Goal: Entertainment & Leisure: Consume media (video, audio)

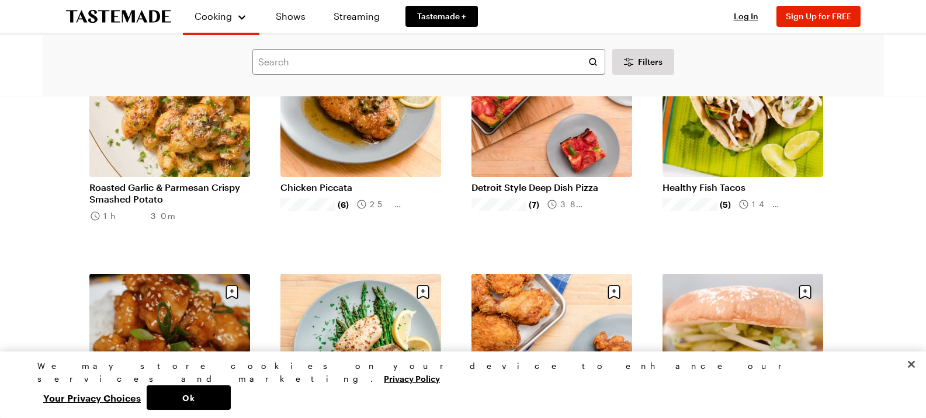
scroll to position [876, 0]
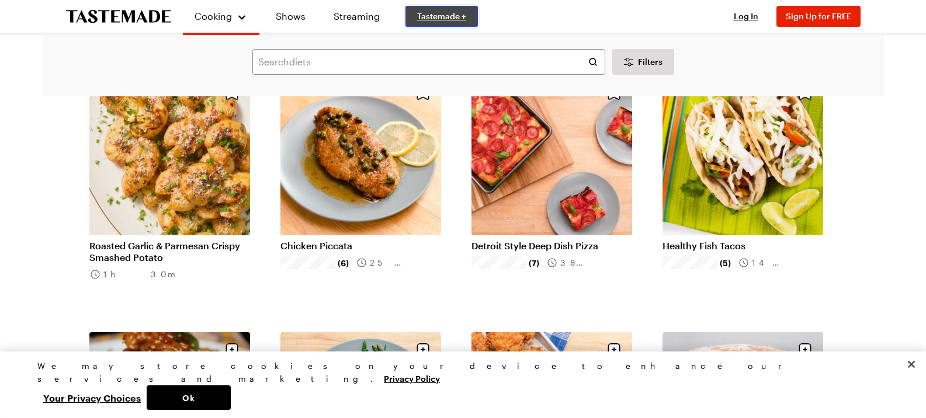
click at [442, 13] on span "Tastemade +" at bounding box center [441, 17] width 49 height 12
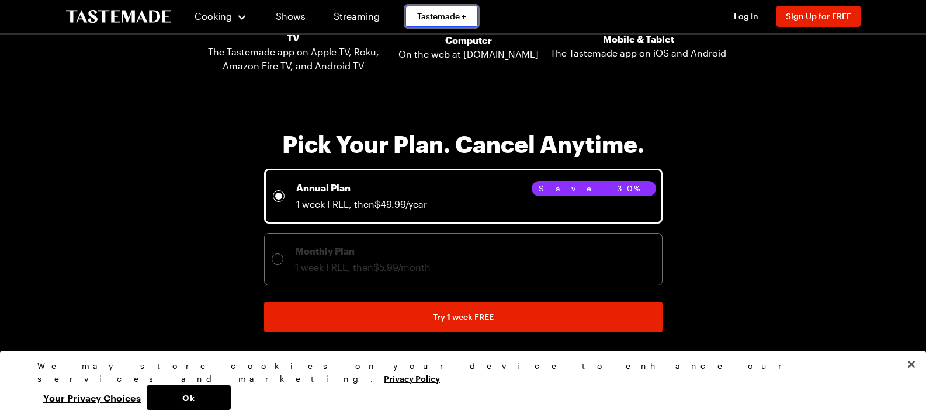
scroll to position [2703, 0]
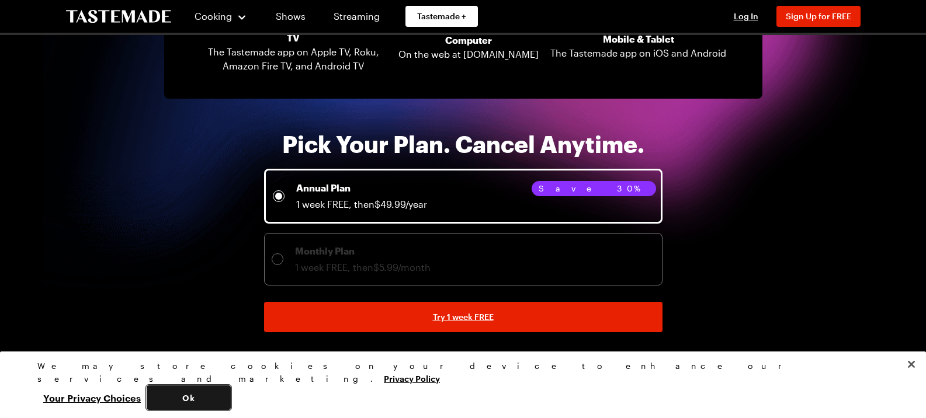
click at [231, 401] on button "Ok" at bounding box center [189, 398] width 84 height 25
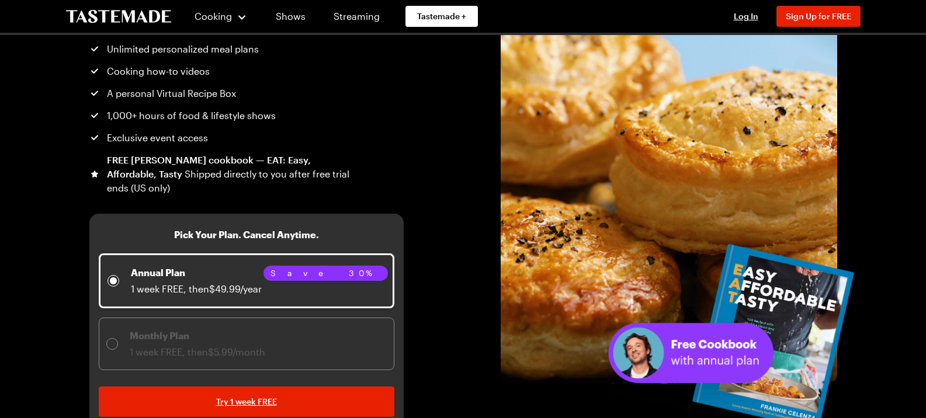
scroll to position [0, 0]
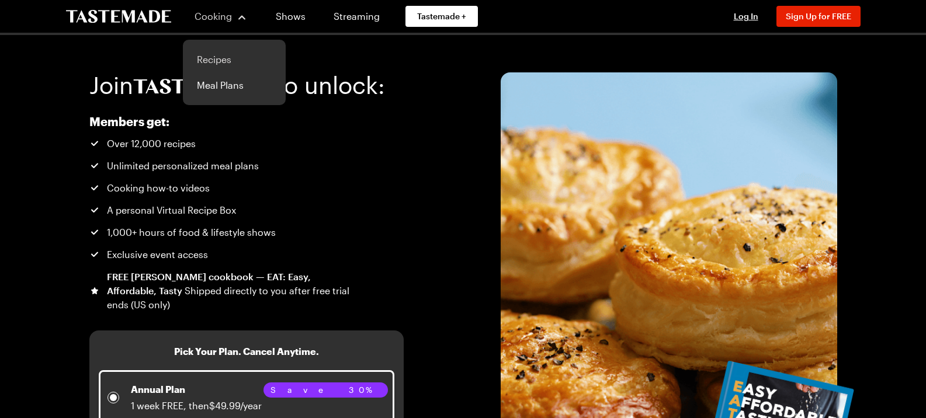
click at [220, 57] on link "Recipes" at bounding box center [234, 60] width 89 height 26
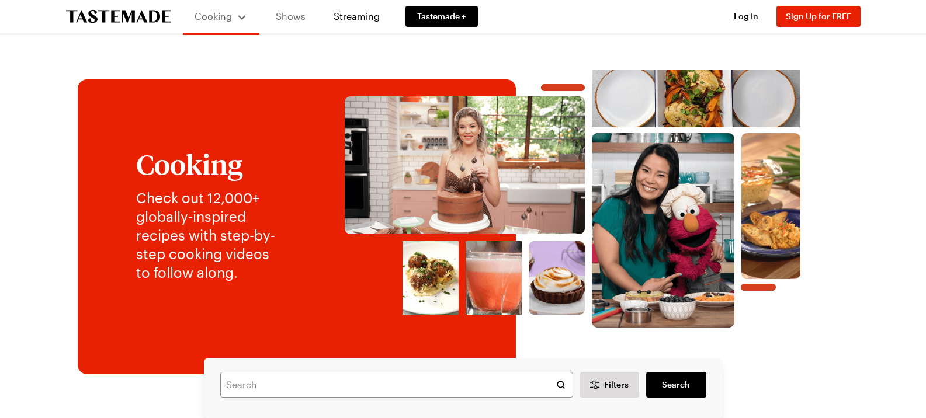
click at [299, 25] on link "Shows" at bounding box center [290, 16] width 53 height 33
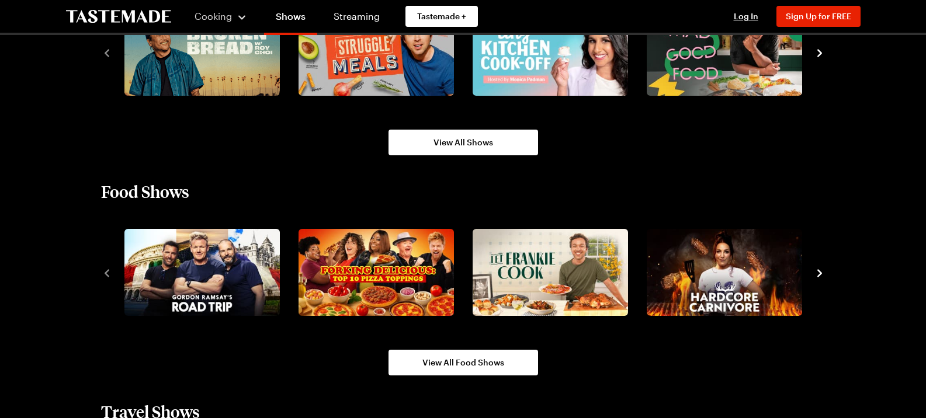
scroll to position [993, 0]
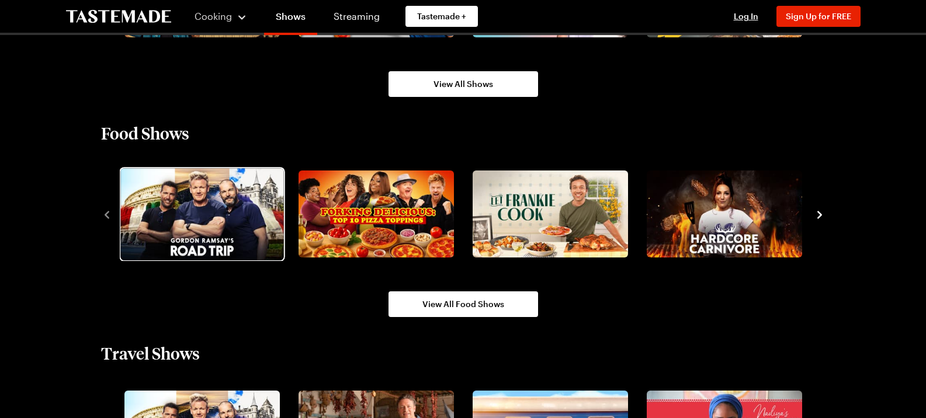
click at [152, 228] on img "1 / 10" at bounding box center [201, 214] width 163 height 92
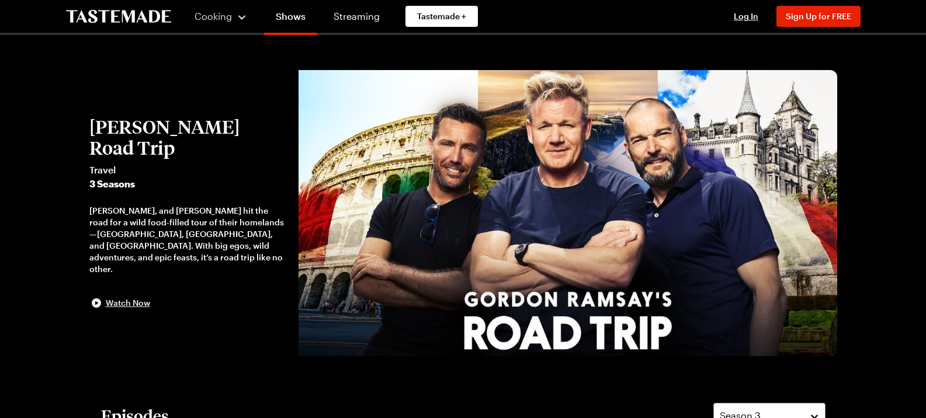
click at [138, 297] on span "Watch Now" at bounding box center [128, 303] width 44 height 12
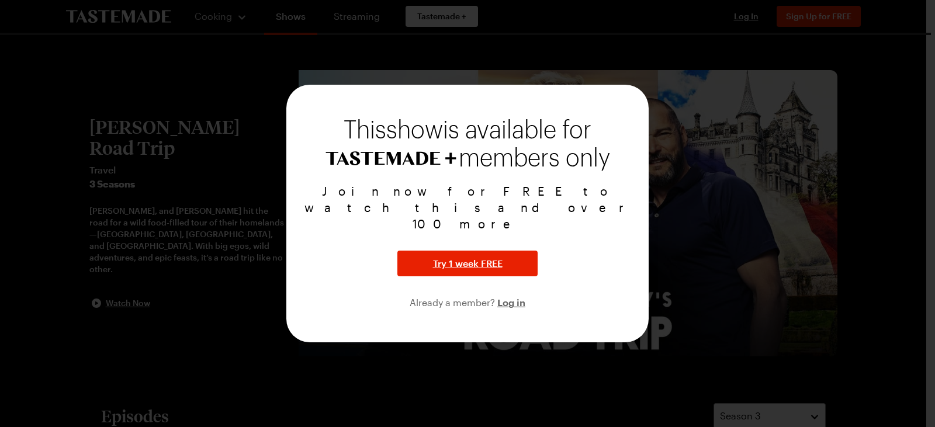
click at [366, 255] on div "Join now for FREE to watch this and over 100 more Try 1 week FREE Already a mem…" at bounding box center [467, 246] width 334 height 127
click at [875, 238] on div at bounding box center [467, 213] width 935 height 427
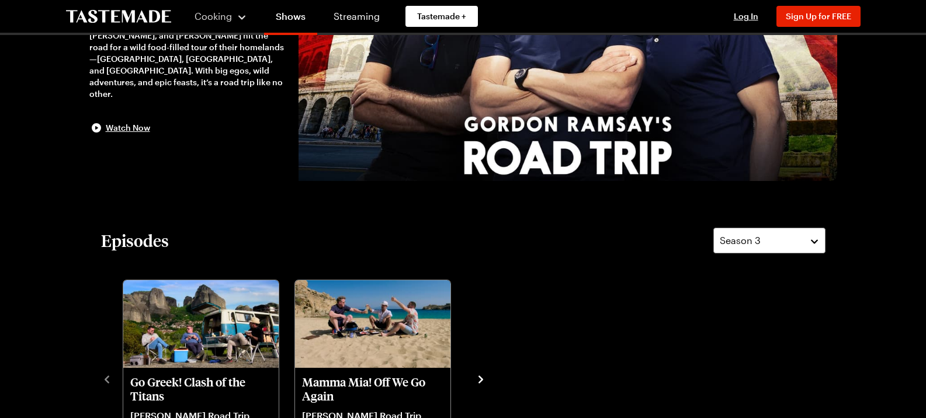
scroll to position [234, 0]
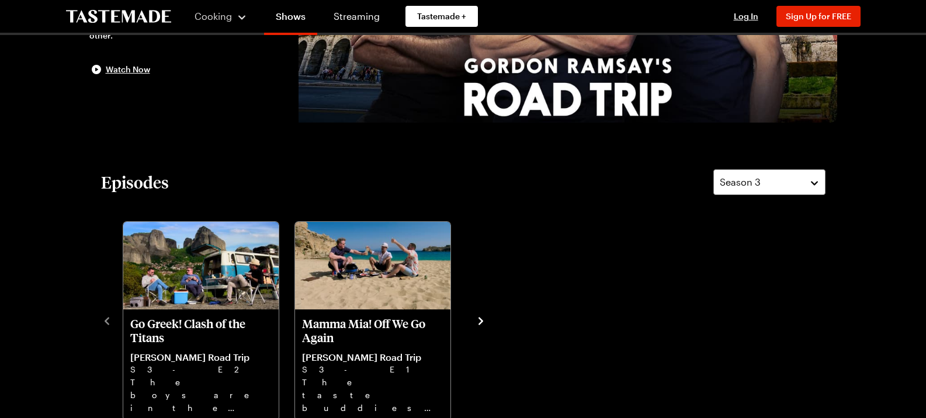
click at [480, 318] on icon "navigate to next item" at bounding box center [480, 321] width 5 height 8
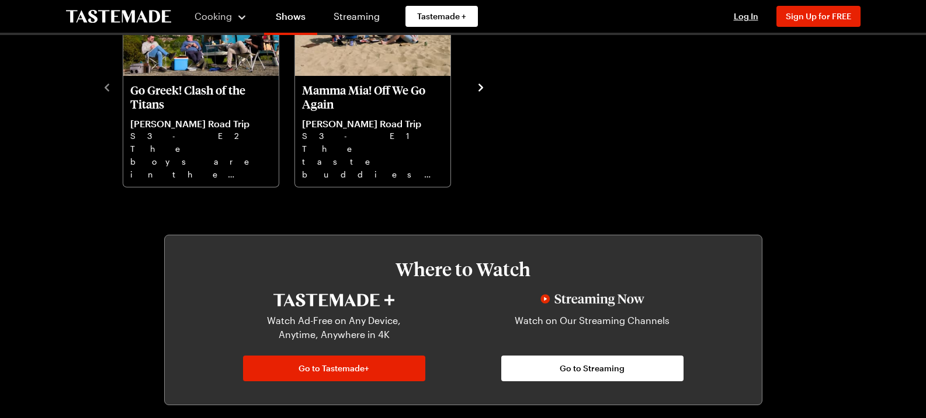
scroll to position [526, 0]
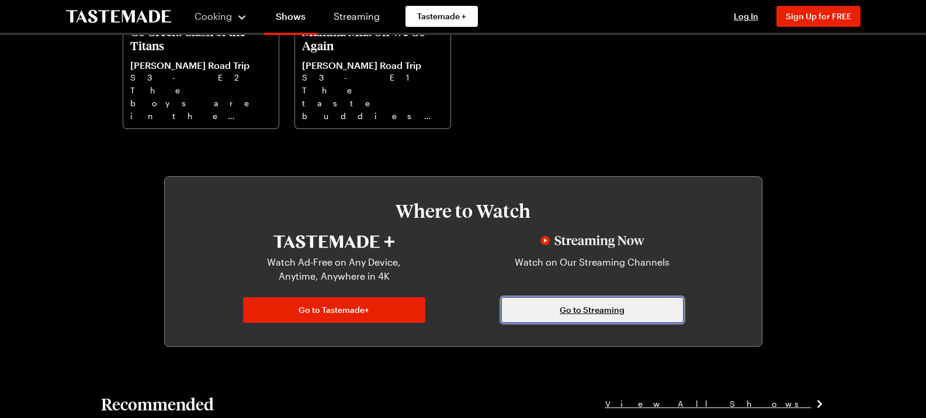
click at [567, 304] on span "Go to Streaming" at bounding box center [592, 310] width 65 height 12
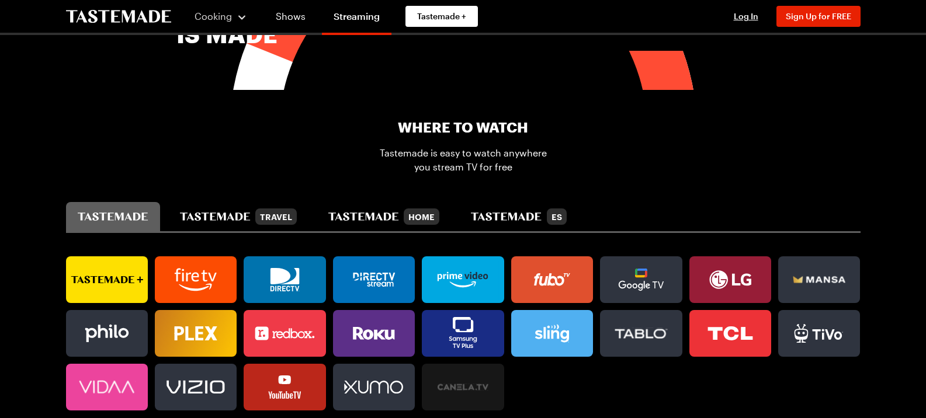
scroll to position [701, 0]
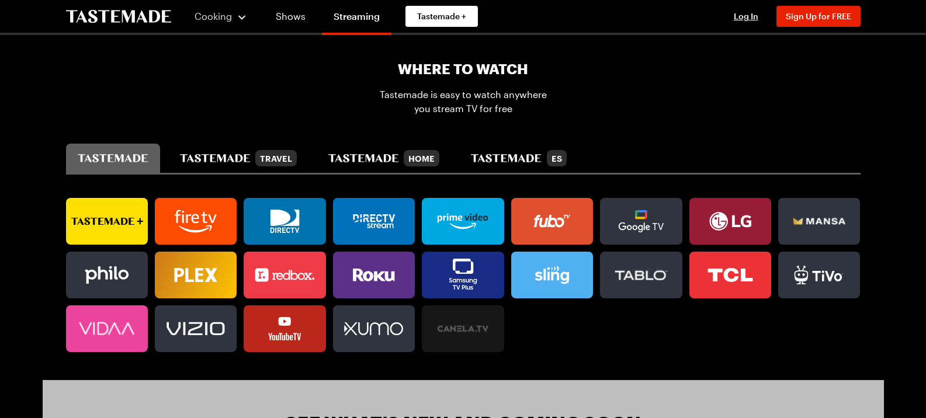
click at [367, 271] on icon at bounding box center [374, 274] width 82 height 23
